Goal: Task Accomplishment & Management: Manage account settings

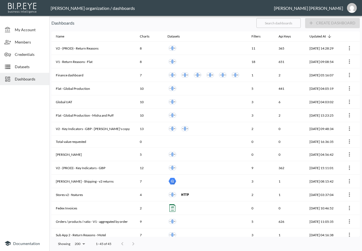
click at [291, 24] on input "text" at bounding box center [278, 23] width 44 height 14
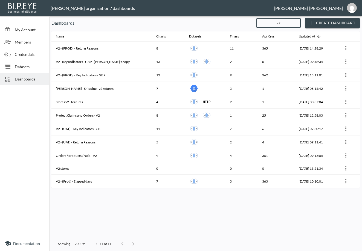
type input "v2"
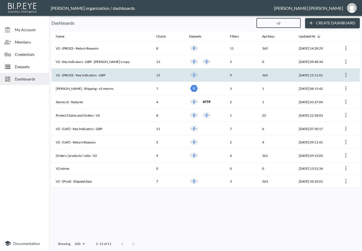
click at [114, 74] on th "V2 - (PROD) - Key Indicators - GBP" at bounding box center [101, 74] width 100 height 13
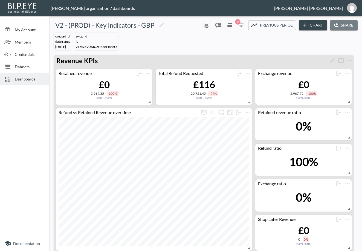
click at [345, 22] on button "Share" at bounding box center [344, 25] width 28 height 10
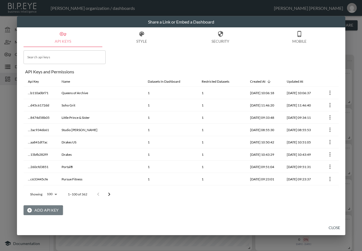
click at [42, 212] on button "Add API Key" at bounding box center [43, 210] width 39 height 10
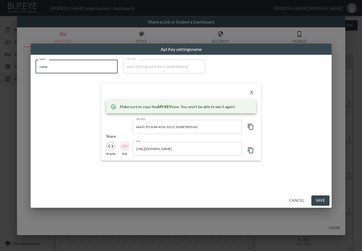
drag, startPoint x: 84, startPoint y: 69, endPoint x: 21, endPoint y: 67, distance: 63.2
click at [21, 67] on div "Api Key settings name name name name API KEY e6a7c7f2-83fe-433c-b211-9cb8f7805c…" at bounding box center [181, 125] width 362 height 251
paste input "Air & Grac"
type input "Air & Grace"
click at [252, 126] on icon "button" at bounding box center [250, 126] width 7 height 7
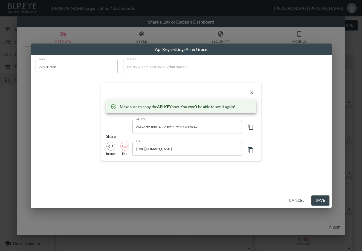
drag, startPoint x: 246, startPoint y: 11, endPoint x: 215, endPoint y: 13, distance: 31.2
click at [215, 13] on div "Api Key settings Air & Grace name Air & Grace name API KEY e6a7c7f2-83fe-433c-b…" at bounding box center [181, 125] width 362 height 251
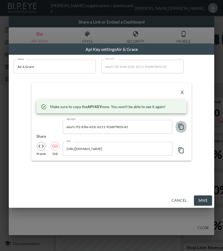
click at [181, 128] on icon "button" at bounding box center [181, 126] width 7 height 7
click at [183, 91] on button "X" at bounding box center [182, 92] width 9 height 9
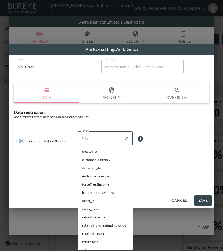
click at [96, 134] on input "Filter" at bounding box center [101, 138] width 42 height 9
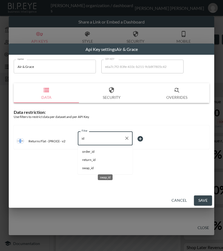
click at [91, 169] on span "swap_id" at bounding box center [105, 168] width 46 height 5
type input "swap_id"
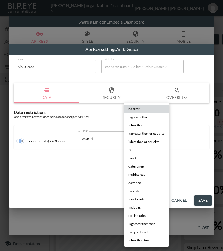
click at [142, 140] on body "BI.P.EYE, Interactive Analytics Dashboards - app [PERSON_NAME] organization / d…" at bounding box center [111, 125] width 223 height 251
click at [135, 149] on li "is" at bounding box center [146, 150] width 45 height 8
type input "is"
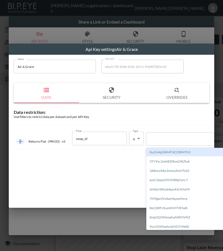
click at [171, 138] on div at bounding box center [195, 139] width 93 height 5
paste input "lK1VsgIIcimxgD1GfdwZ"
type input "lK1VsgIIcimxgD1GfdwZ"
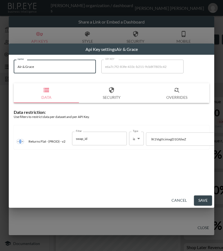
drag, startPoint x: 66, startPoint y: 70, endPoint x: 11, endPoint y: 84, distance: 56.7
click at [10, 75] on div "name Air & Grace name API KEY e6a7c7f2-83fe-433c-b211-9cb8f7805c42 API KEY Data…" at bounding box center [111, 106] width 202 height 100
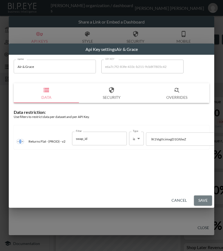
click at [207, 200] on button "Save" at bounding box center [203, 200] width 18 height 10
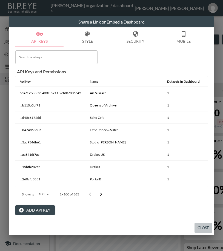
click at [209, 227] on button "Close" at bounding box center [203, 228] width 18 height 10
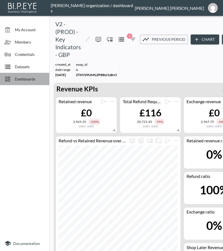
click at [34, 77] on span "Dashboards" at bounding box center [30, 79] width 30 height 6
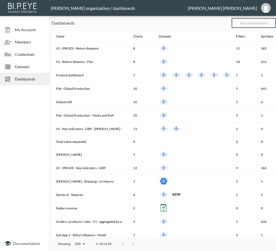
click at [263, 24] on input "text" at bounding box center [253, 23] width 44 height 14
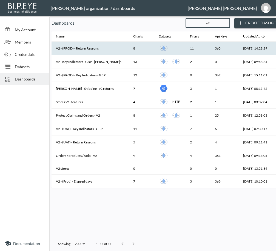
type input "v2"
click at [94, 48] on th "V2 - (PROD) - Return Reasons" at bounding box center [89, 48] width 77 height 13
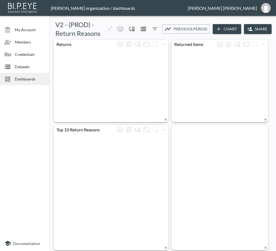
click at [249, 31] on icon "button" at bounding box center [249, 28] width 5 height 5
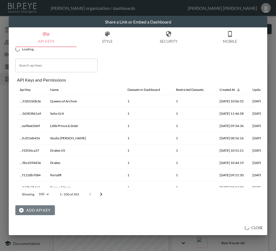
click at [40, 211] on button "Add API Key" at bounding box center [34, 210] width 39 height 10
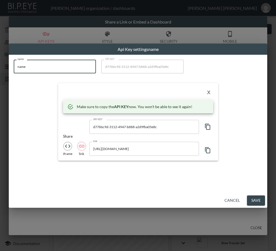
drag, startPoint x: 52, startPoint y: 62, endPoint x: 1, endPoint y: 74, distance: 52.1
click at [1, 74] on div "Api Key settings name name name name API KEY d7786c9d-3112-4947-b888-a2d9fba05e…" at bounding box center [138, 125] width 276 height 251
paste input "Air & Grac"
type input "Air & Grace"
click at [209, 125] on icon "button" at bounding box center [207, 127] width 5 height 6
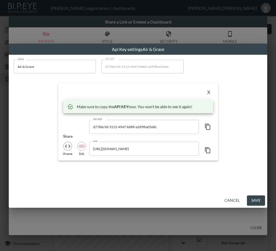
drag, startPoint x: 101, startPoint y: 96, endPoint x: 118, endPoint y: 95, distance: 17.2
click at [101, 96] on div "X" at bounding box center [138, 92] width 150 height 9
click at [209, 91] on button "X" at bounding box center [208, 92] width 9 height 9
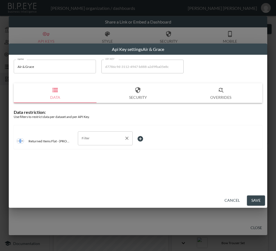
click at [100, 138] on input "Filter" at bounding box center [101, 138] width 42 height 9
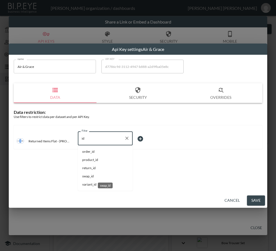
click at [96, 176] on span "swap_id" at bounding box center [105, 176] width 46 height 5
type input "swap_id"
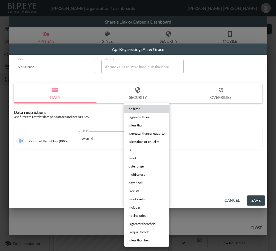
click at [145, 137] on body "BI.P.EYE, Interactive Analytics Dashboards - app [PERSON_NAME] organization / d…" at bounding box center [138, 125] width 276 height 251
click at [141, 147] on li "is" at bounding box center [146, 150] width 45 height 8
type input "is"
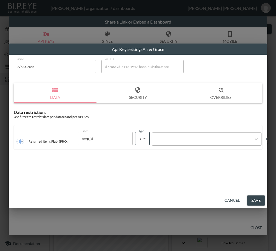
click at [167, 137] on div at bounding box center [201, 139] width 93 height 5
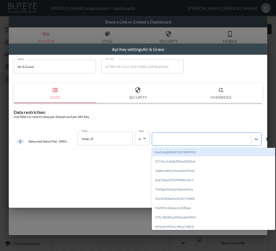
paste input "lK1VsgIIcimxgD1GfdwZ"
type input "lK1VsgIIcimxgD1GfdwZ"
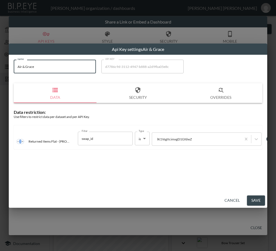
drag, startPoint x: 2, startPoint y: 67, endPoint x: 1, endPoint y: 71, distance: 4.4
click at [1, 71] on div "Api Key settings Air & Grace name Air & Grace name API KEY d7786c9d-3112-4947-b…" at bounding box center [138, 125] width 276 height 251
click at [260, 200] on button "Save" at bounding box center [256, 200] width 18 height 10
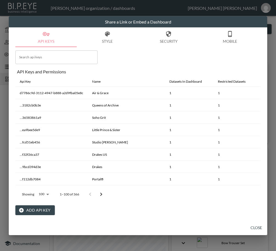
click at [250, 227] on button "Close" at bounding box center [256, 228] width 18 height 10
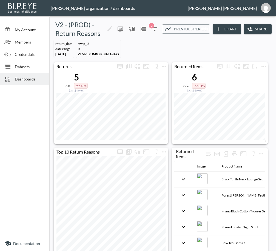
click at [22, 77] on span "Dashboards" at bounding box center [30, 79] width 30 height 6
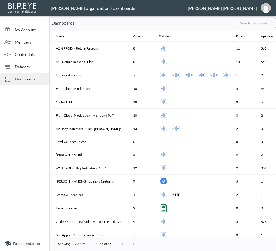
click at [258, 22] on input "text" at bounding box center [253, 23] width 44 height 14
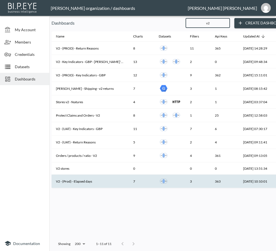
type input "v2"
click at [90, 178] on th "V2 - (Prod) - Elapsed days" at bounding box center [89, 181] width 77 height 13
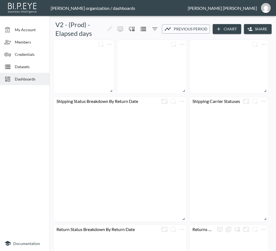
click at [248, 27] on icon "button" at bounding box center [249, 28] width 5 height 5
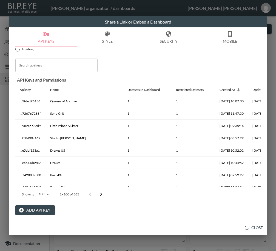
click at [37, 209] on button "Add API Key" at bounding box center [34, 210] width 39 height 10
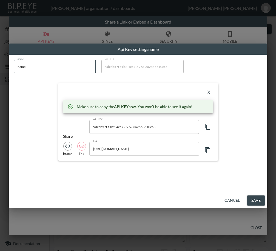
click at [11, 69] on div "name name name API KEY 9dceb57f-f1b2-4cc7-8976-3a2bb8610cc8 API KEY X Make sure…" at bounding box center [137, 110] width 255 height 108
paste input "Air & Grac"
type input "Air & Grace"
click at [209, 128] on icon "button" at bounding box center [207, 126] width 7 height 7
drag, startPoint x: 80, startPoint y: 90, endPoint x: 182, endPoint y: 91, distance: 101.2
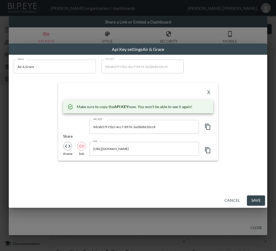
click at [80, 90] on div "X" at bounding box center [138, 92] width 150 height 9
click at [212, 91] on button "X" at bounding box center [208, 92] width 9 height 9
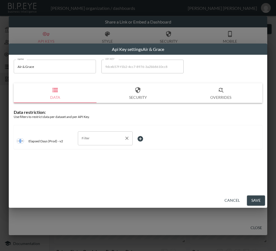
click at [100, 137] on input "Filter" at bounding box center [101, 138] width 42 height 9
click at [97, 159] on span "swap_id" at bounding box center [105, 159] width 46 height 5
type input "swap_id"
click at [146, 138] on body "BI.P.EYE, Interactive Analytics Dashboards - app [PERSON_NAME] organization / d…" at bounding box center [138, 125] width 276 height 251
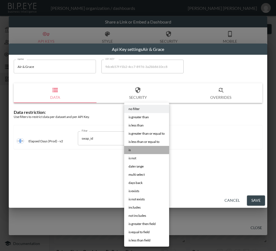
click at [138, 149] on li "is" at bounding box center [146, 150] width 45 height 8
type input "is"
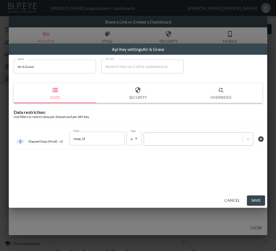
click at [168, 139] on div at bounding box center [192, 139] width 93 height 5
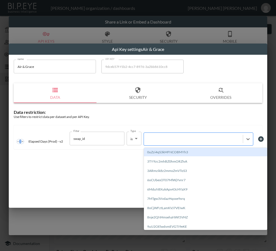
paste input "lK1VsgIIcimxgD1GfdwZ"
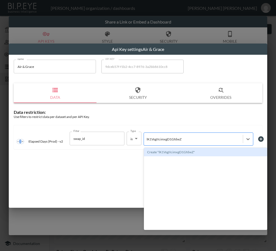
type input "lK1VsgIIcimxgD1GfdwZ"
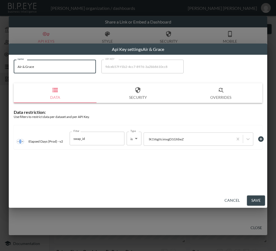
drag, startPoint x: 61, startPoint y: 66, endPoint x: -3, endPoint y: 69, distance: 64.1
click at [0, 69] on html "BI.P.EYE, Interactive Analytics Dashboards - app [PERSON_NAME] organization / d…" at bounding box center [138, 125] width 276 height 251
click at [257, 201] on button "Save" at bounding box center [256, 200] width 18 height 10
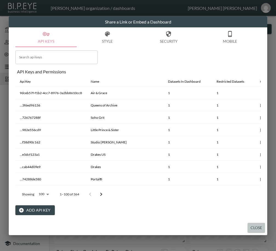
click at [253, 228] on button "Close" at bounding box center [256, 228] width 18 height 10
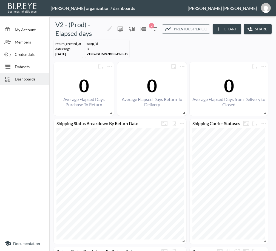
click at [33, 78] on span "Dashboards" at bounding box center [30, 79] width 30 height 6
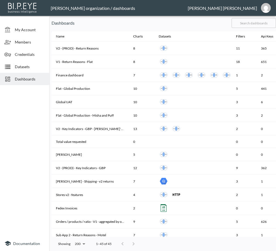
click at [267, 26] on input "text" at bounding box center [253, 23] width 44 height 14
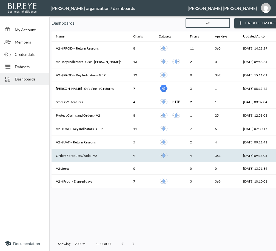
type input "v2"
click at [95, 154] on th "Orders / products / ratio - V2" at bounding box center [89, 155] width 77 height 13
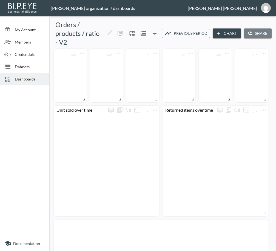
click at [254, 31] on button "Share" at bounding box center [258, 33] width 28 height 10
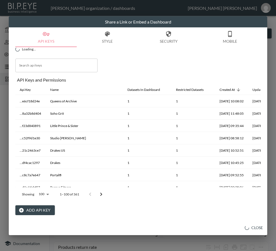
click at [48, 209] on button "Add API Key" at bounding box center [34, 210] width 39 height 10
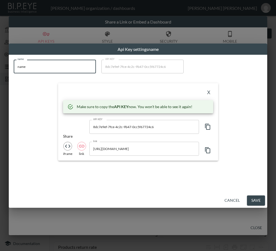
drag, startPoint x: 57, startPoint y: 67, endPoint x: -3, endPoint y: 71, distance: 60.4
click at [0, 71] on html "BI.P.EYE, Interactive Analytics Dashboards - app [PERSON_NAME] organization / d…" at bounding box center [138, 125] width 276 height 251
paste input "Air & Grac"
type input "Air & Grace"
click at [209, 126] on icon "button" at bounding box center [207, 126] width 7 height 7
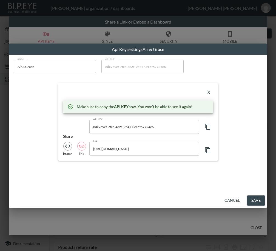
drag, startPoint x: 92, startPoint y: 87, endPoint x: 108, endPoint y: 89, distance: 16.3
click at [92, 87] on div "X Make sure to copy the API KEY now. You won't be able to see it again! API KEY…" at bounding box center [138, 121] width 160 height 77
click at [208, 94] on button "X" at bounding box center [208, 92] width 9 height 9
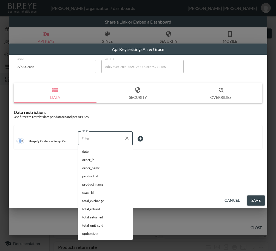
click at [95, 139] on input "Filter" at bounding box center [101, 138] width 42 height 9
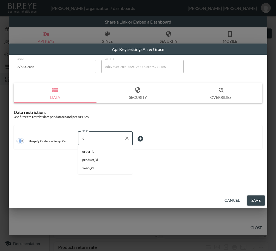
click at [91, 166] on span "swap_id" at bounding box center [105, 168] width 46 height 5
type input "swap_id"
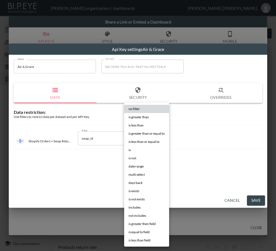
click at [144, 138] on body "BI.P.EYE, Interactive Analytics Dashboards - app [PERSON_NAME] organization / d…" at bounding box center [138, 125] width 276 height 251
click at [142, 147] on li "is" at bounding box center [146, 150] width 45 height 8
type input "is"
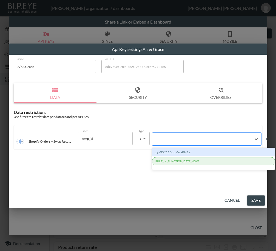
click at [170, 137] on div at bounding box center [201, 139] width 93 height 5
paste input "lK1VsgIIcimxgD1GfdwZ"
type input "lK1VsgIIcimxgD1GfdwZ"
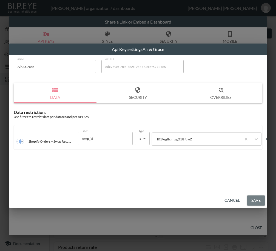
click at [252, 203] on button "Save" at bounding box center [256, 200] width 18 height 10
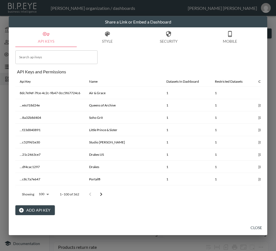
click at [258, 224] on button "Close" at bounding box center [256, 228] width 18 height 10
